Goal: Task Accomplishment & Management: Complete application form

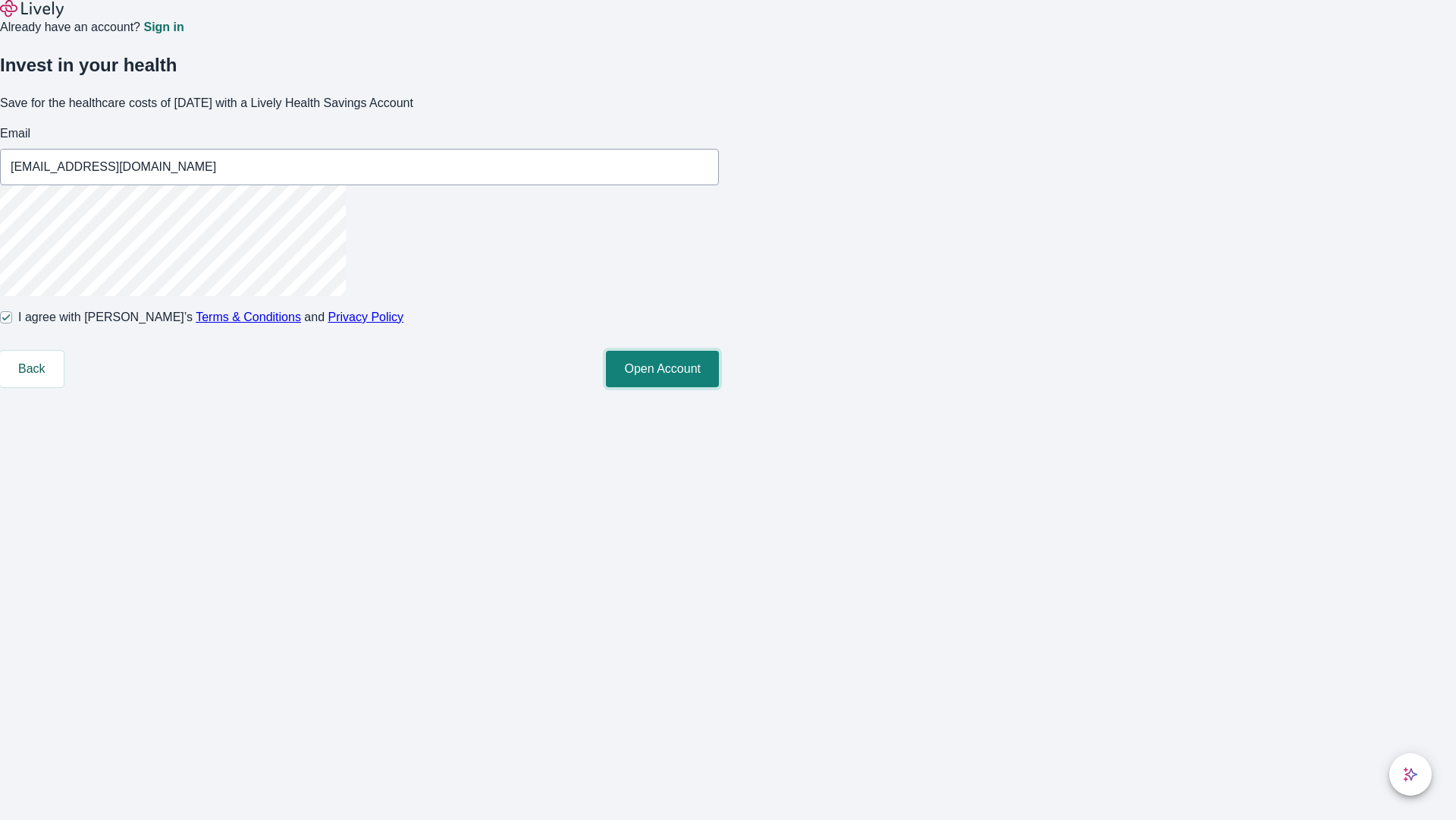
click at [719, 387] on button "Open Account" at bounding box center [662, 368] width 113 height 36
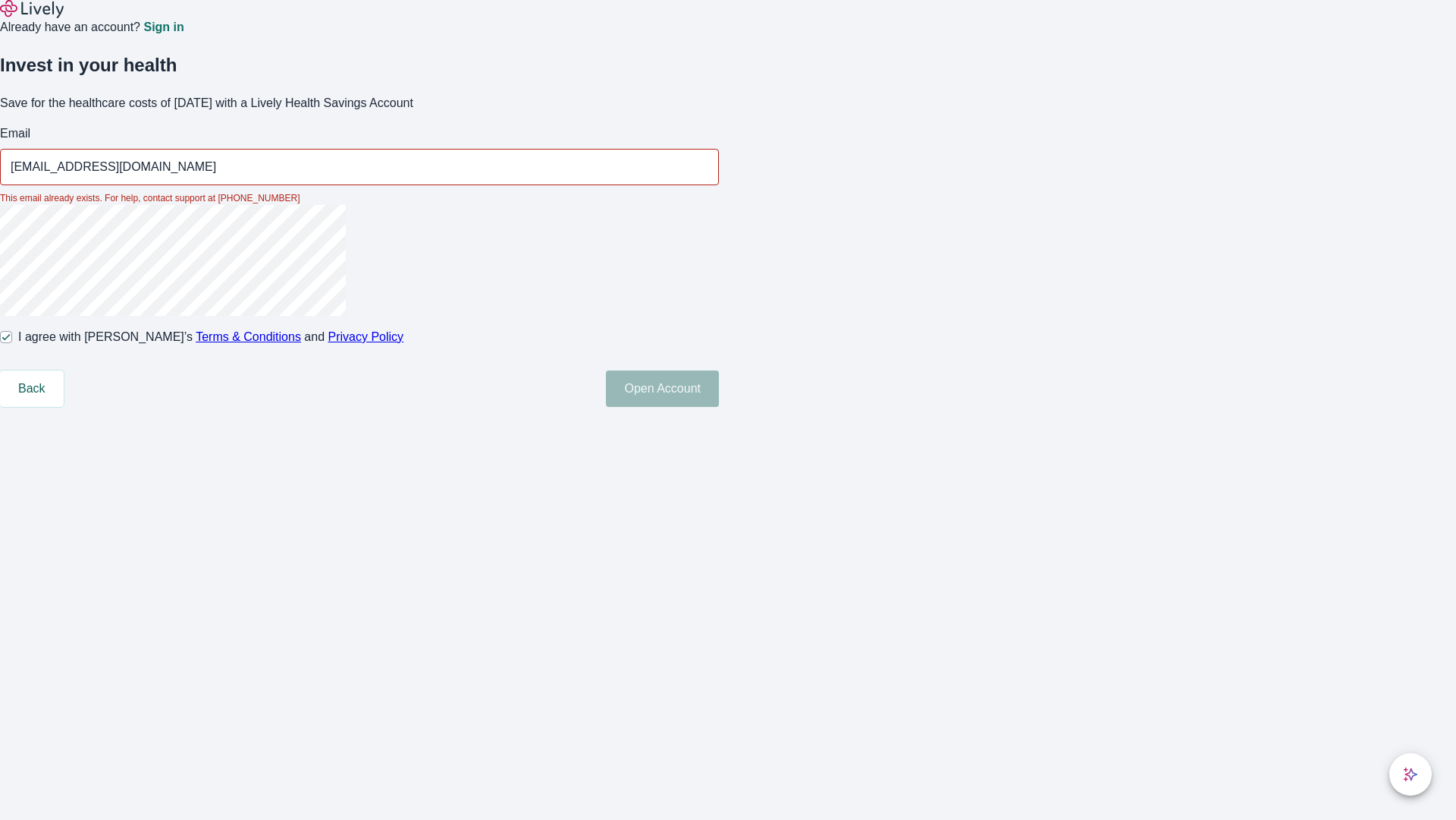
type input "[EMAIL_ADDRESS][DOMAIN_NAME]"
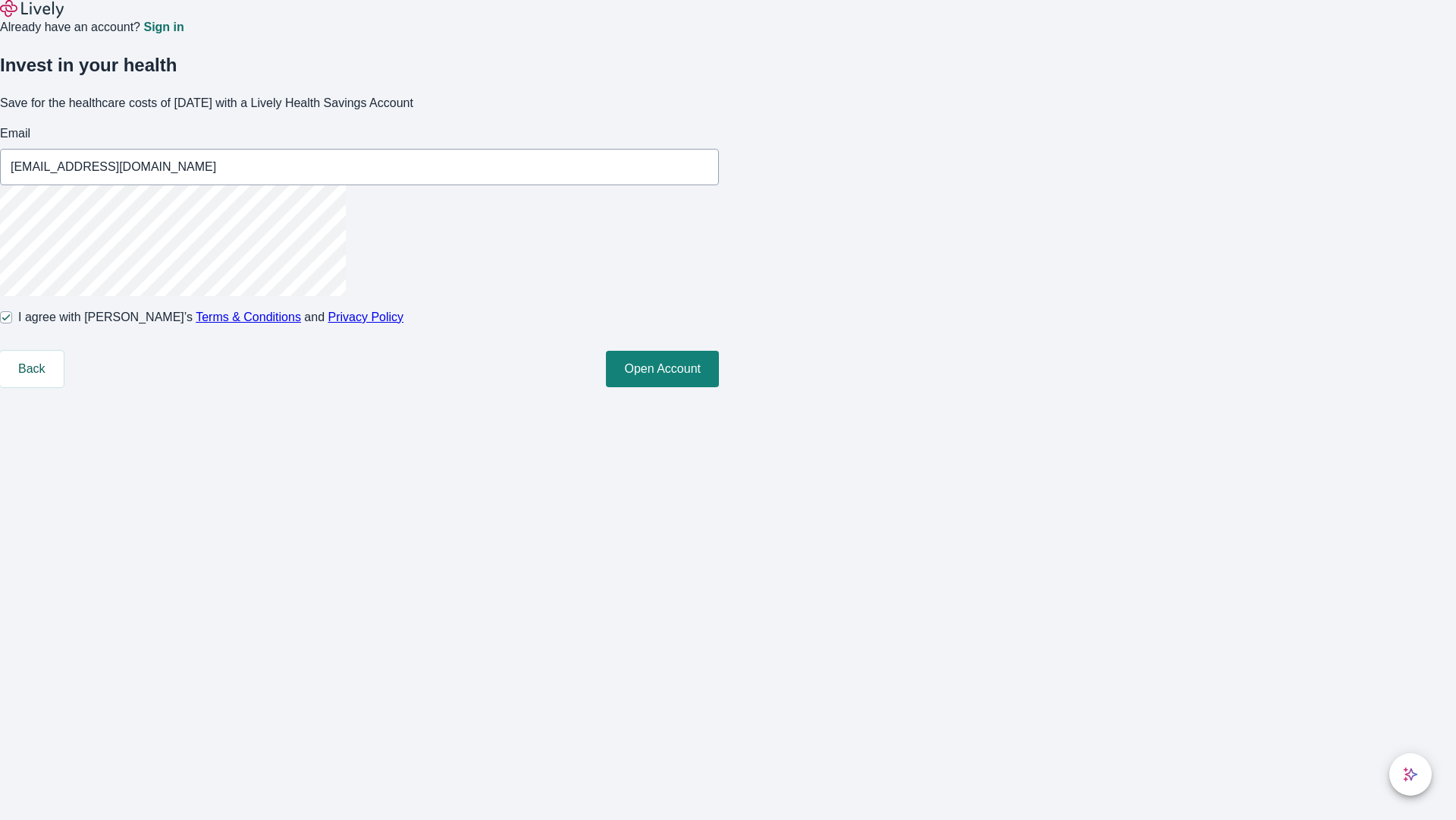
click at [12, 323] on input "I agree with Lively’s Terms & Conditions and Privacy Policy" at bounding box center [6, 317] width 12 height 12
checkbox input "false"
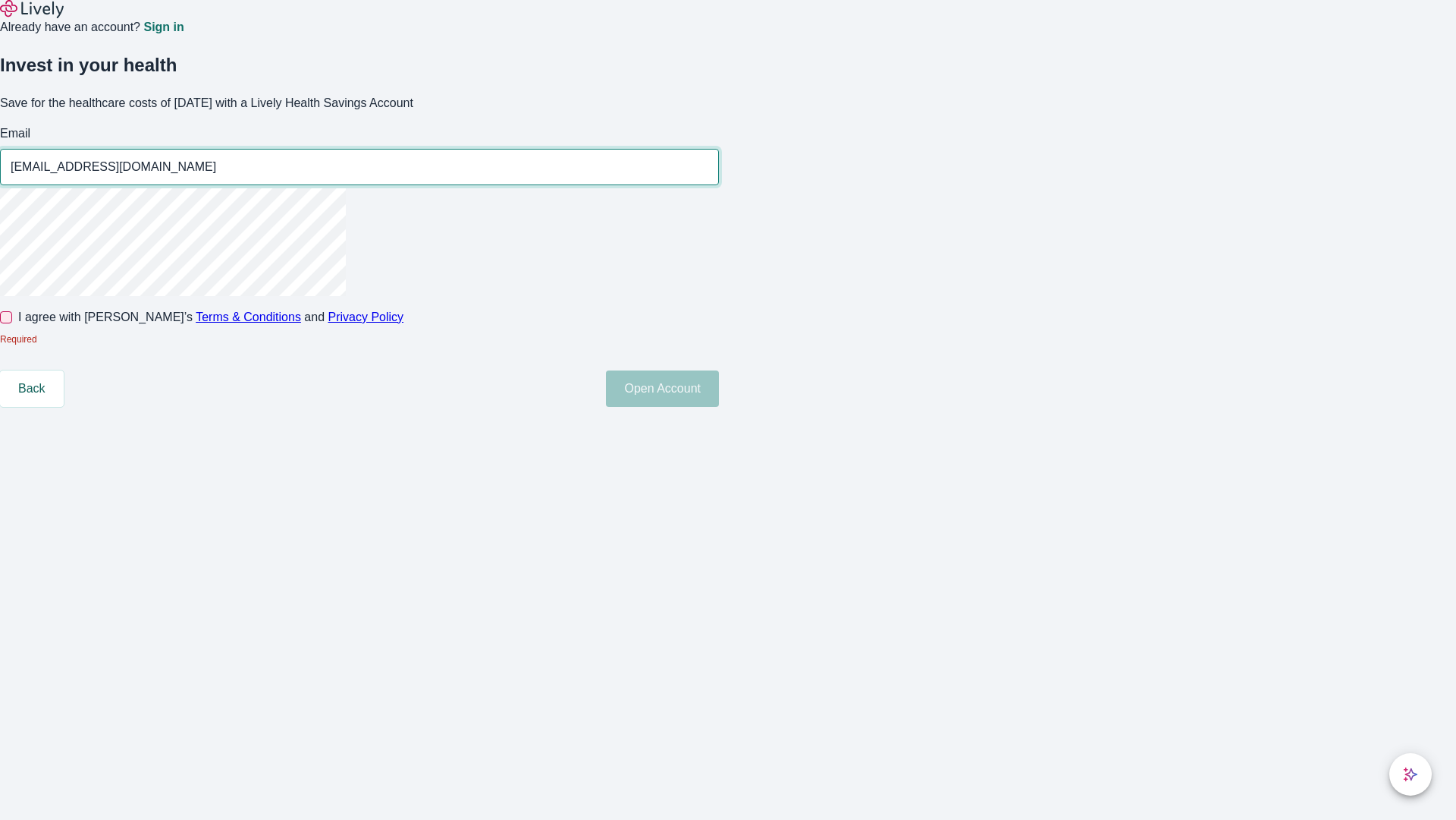
type input "[EMAIL_ADDRESS][DOMAIN_NAME]"
click at [12, 323] on input "I agree with Lively’s Terms & Conditions and Privacy Policy" at bounding box center [6, 317] width 12 height 12
checkbox input "true"
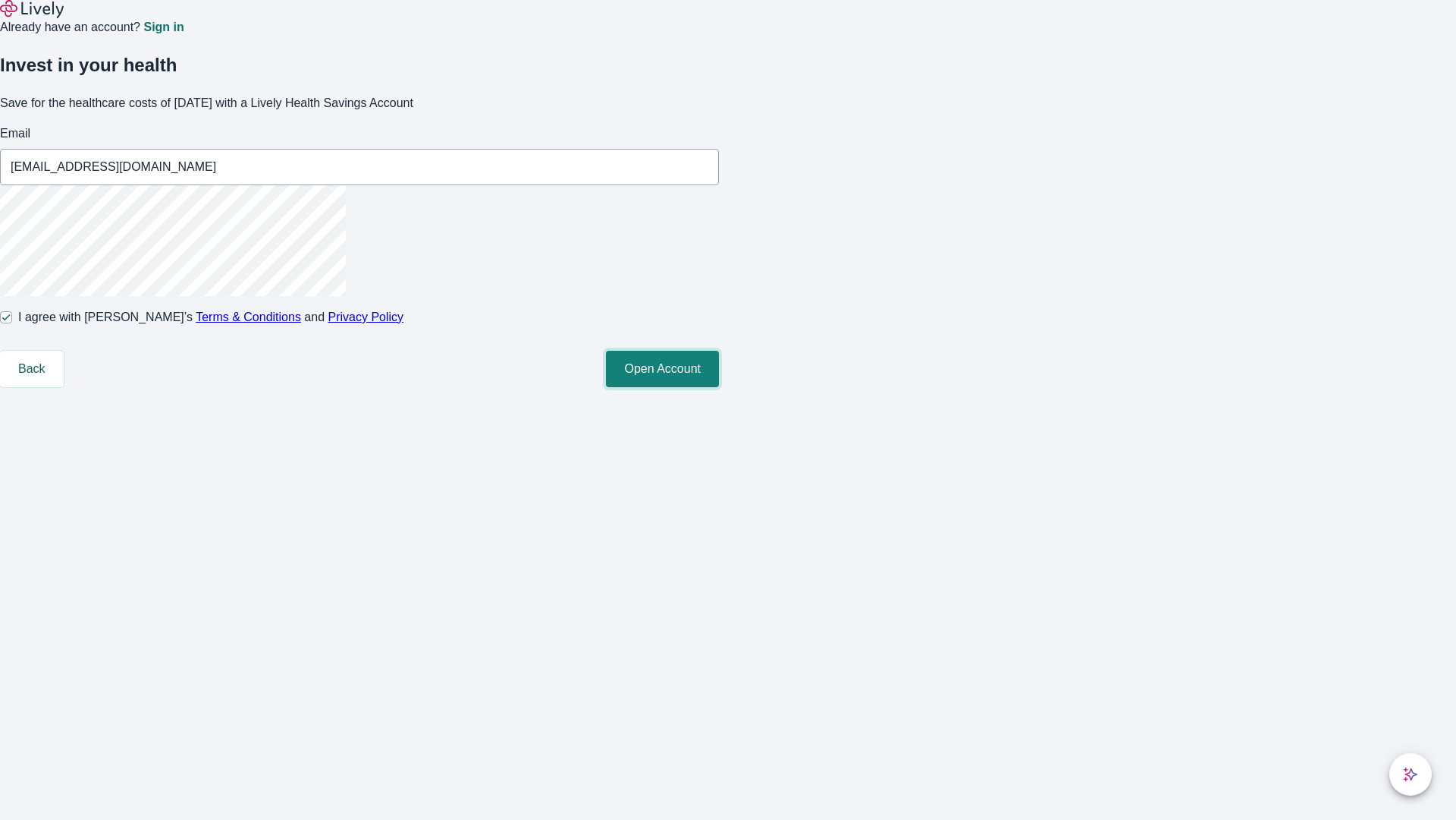
click at [719, 387] on button "Open Account" at bounding box center [662, 368] width 113 height 36
